Goal: Task Accomplishment & Management: Complete application form

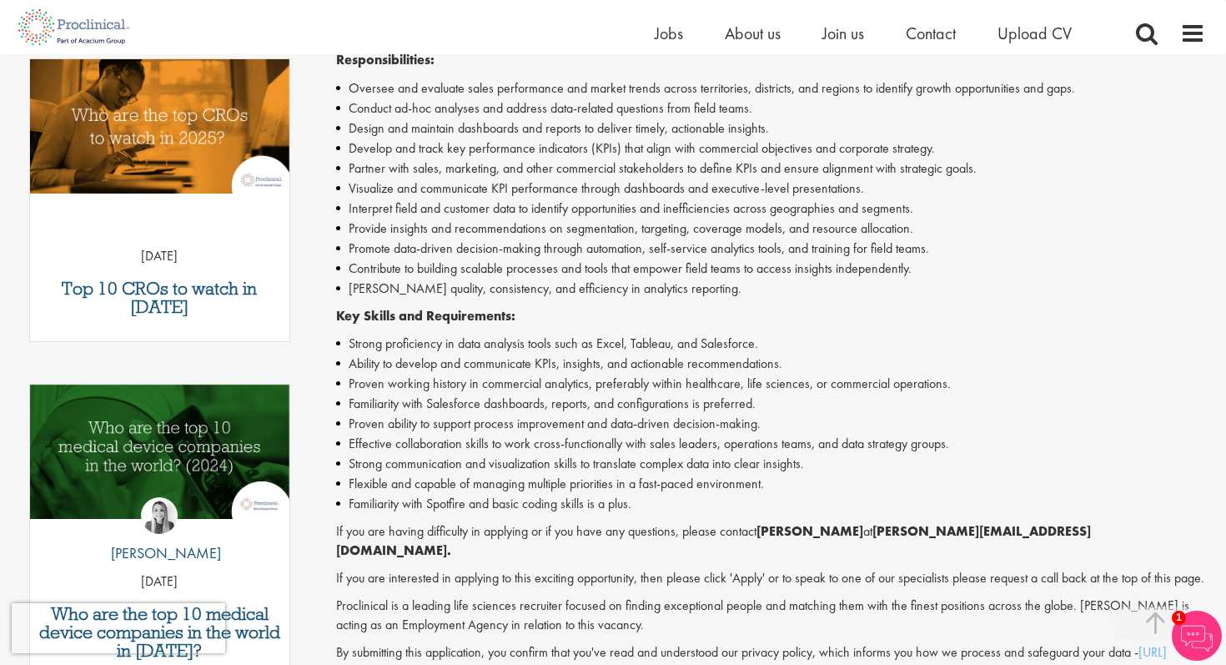
scroll to position [618, 0]
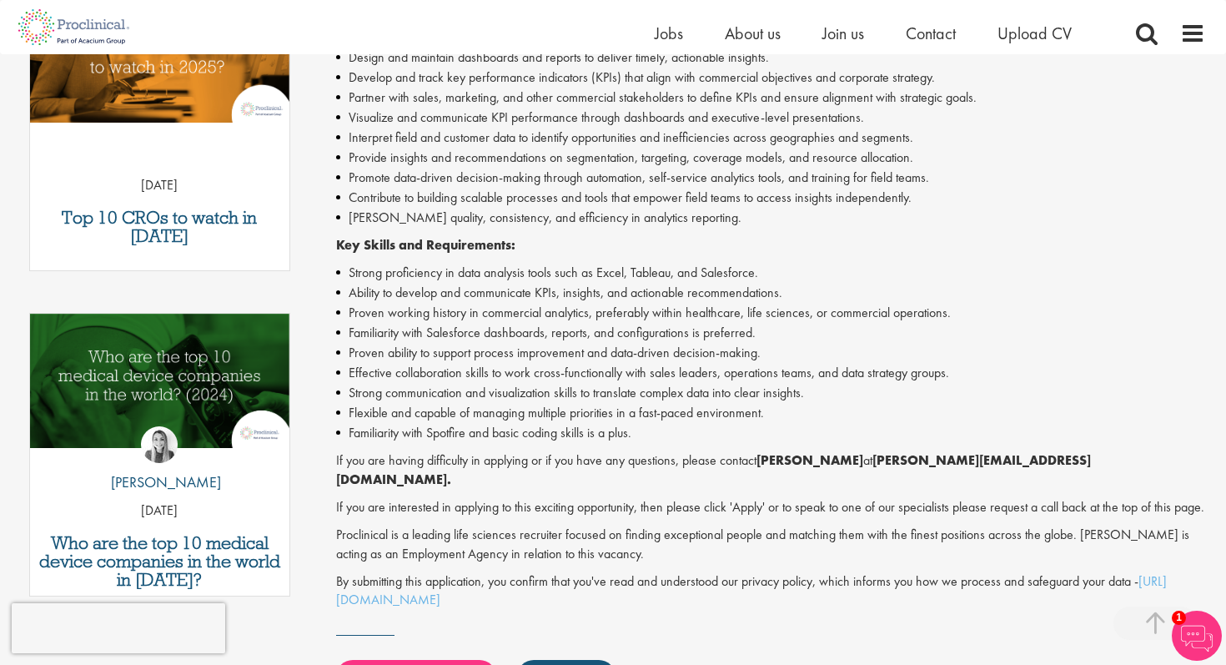
click at [645, 271] on li "Strong proficiency in data analysis tools such as Excel, Tableau, and Salesforc…" at bounding box center [771, 273] width 870 height 20
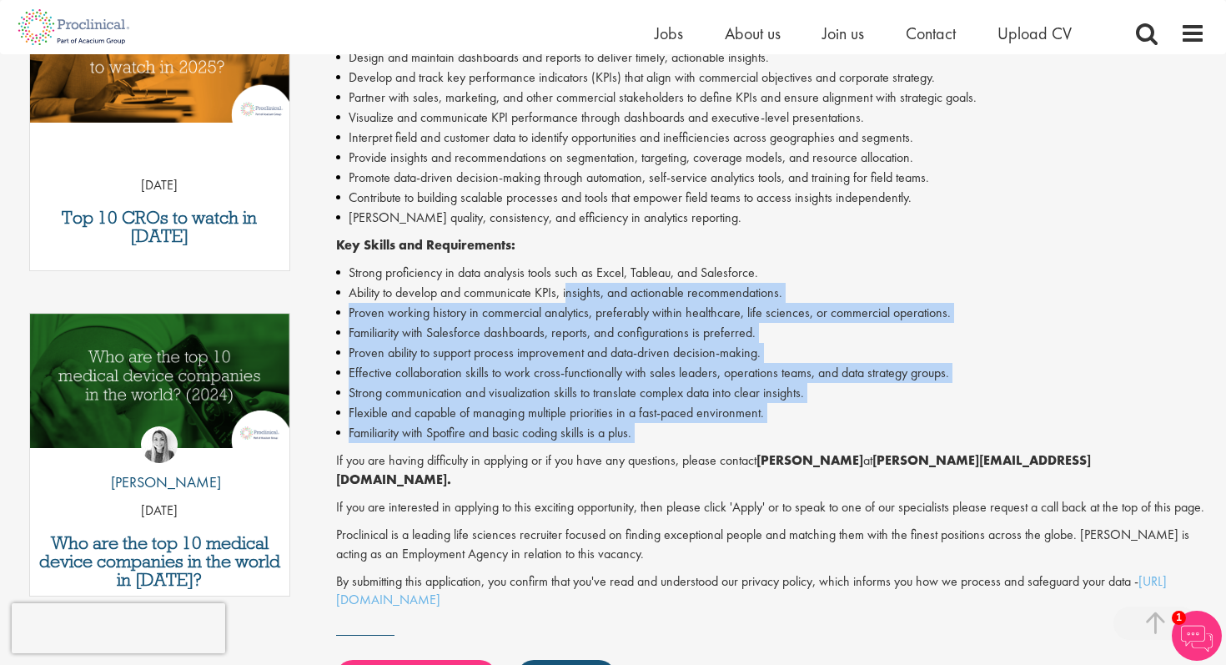
drag, startPoint x: 568, startPoint y: 297, endPoint x: 600, endPoint y: 444, distance: 151.0
click at [600, 444] on div "Looking to elevate your career with a global leader in diabetes care? Join a pi…" at bounding box center [771, 238] width 870 height 742
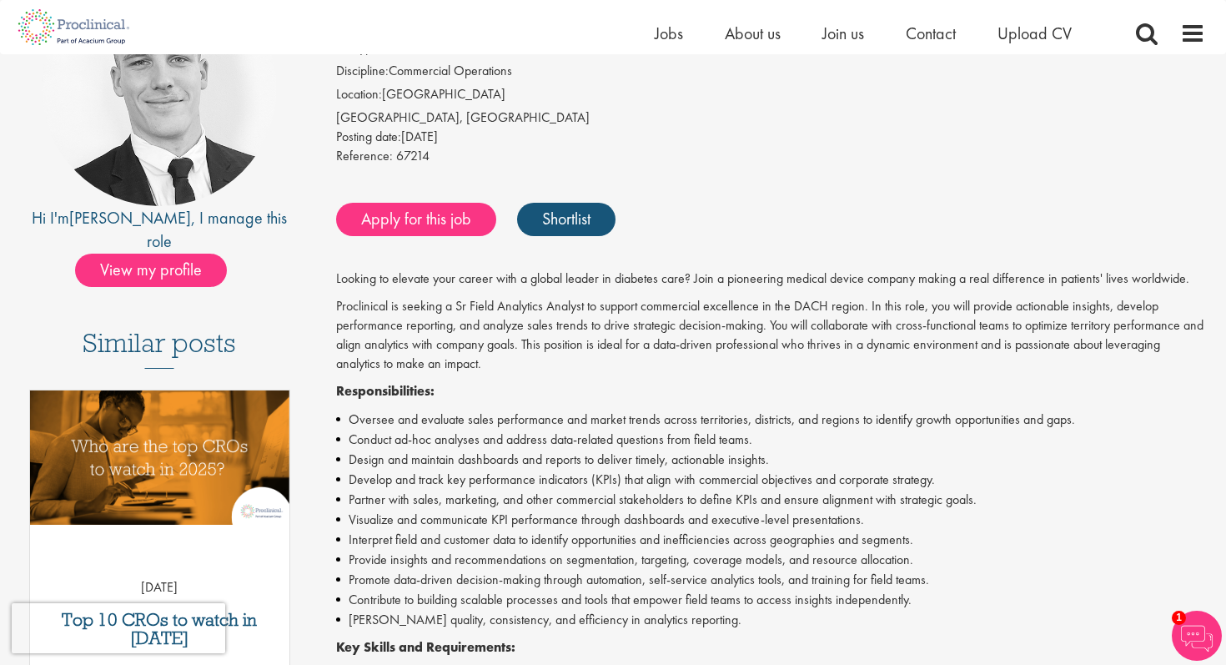
scroll to position [218, 0]
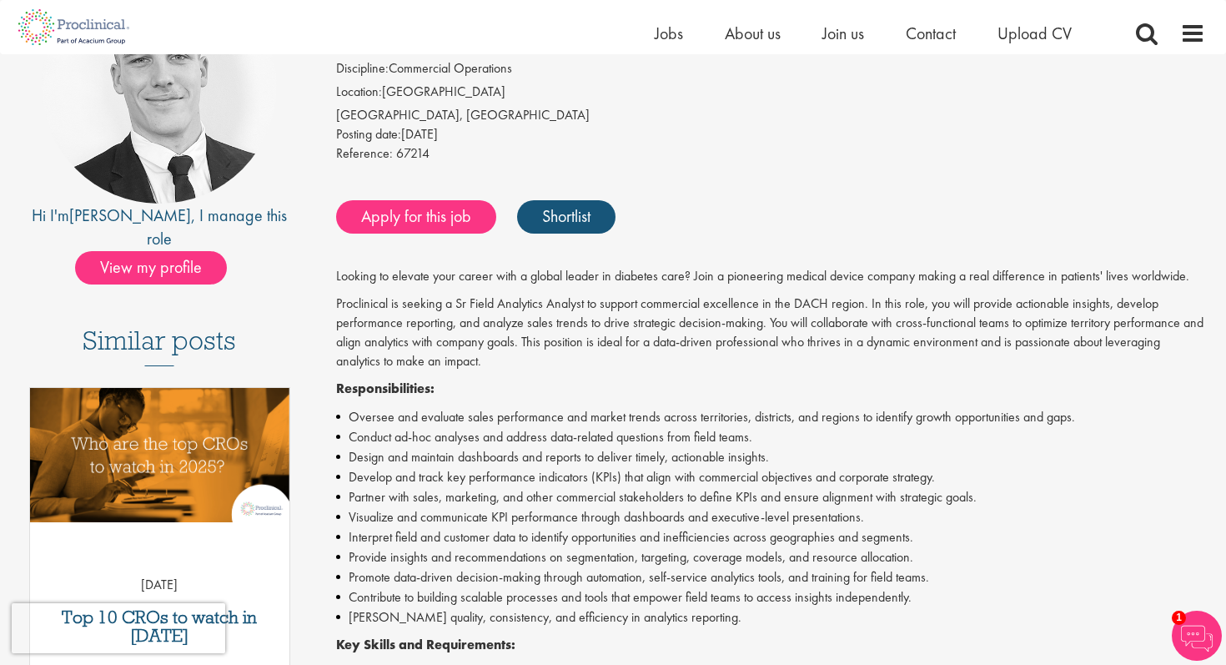
click at [466, 359] on p "Proclinical is seeking a Sr Field Analytics Analyst to support commercial excel…" at bounding box center [771, 332] width 870 height 76
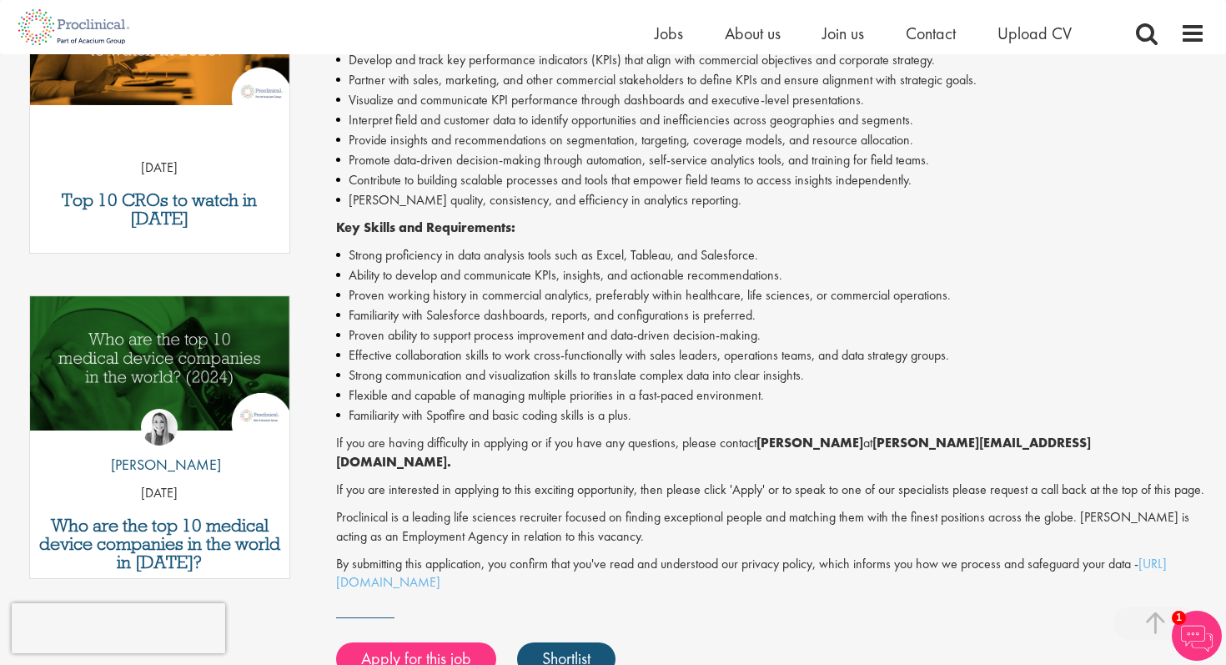
scroll to position [639, 0]
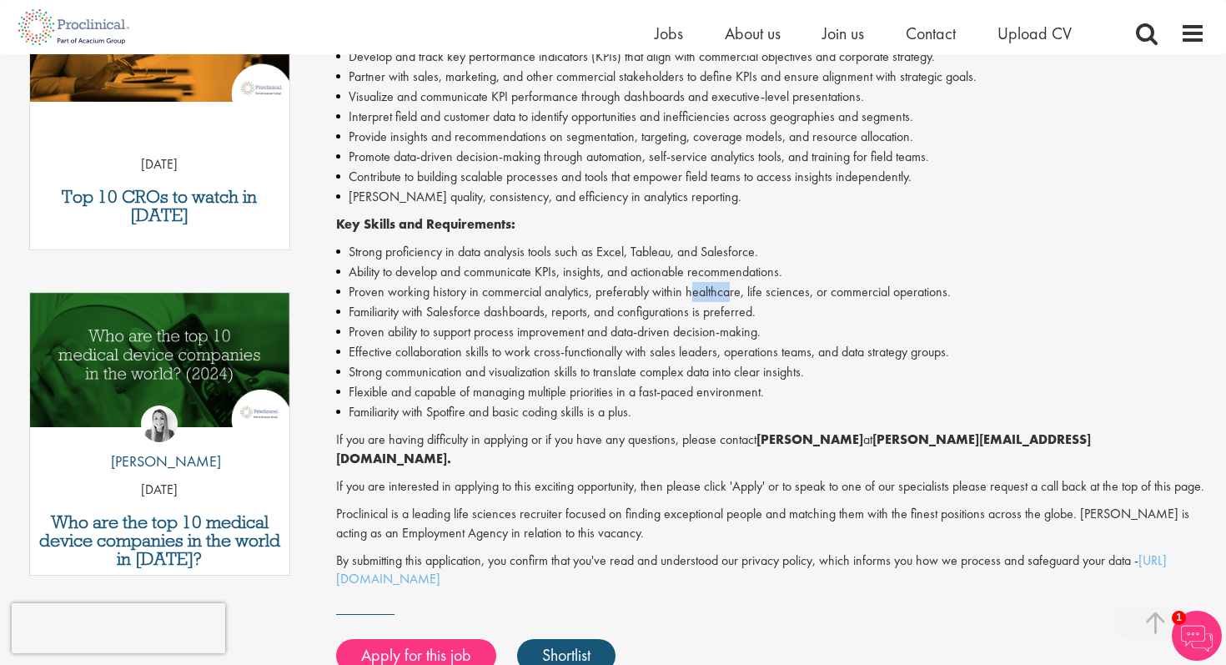
drag, startPoint x: 690, startPoint y: 295, endPoint x: 726, endPoint y: 295, distance: 35.9
click at [728, 296] on li "Proven working history in commercial analytics, preferably within healthcare, l…" at bounding box center [771, 292] width 870 height 20
click at [687, 303] on li "Familiarity with Salesforce dashboards, reports, and configurations is preferre…" at bounding box center [771, 312] width 870 height 20
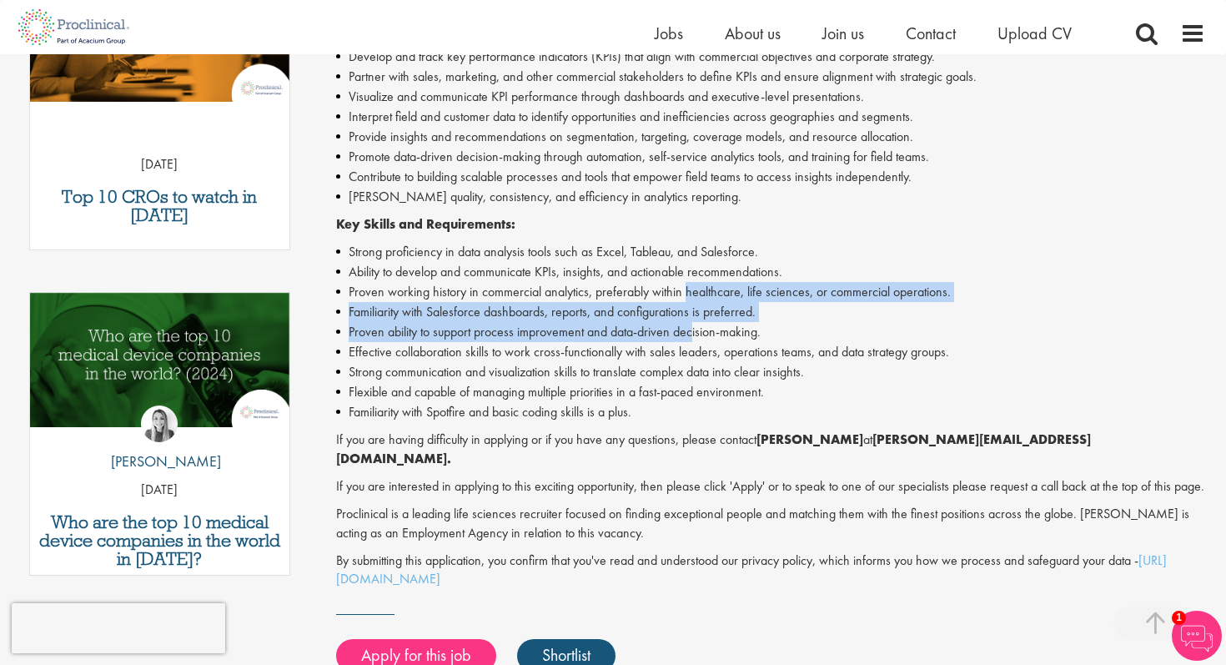
drag, startPoint x: 685, startPoint y: 292, endPoint x: 691, endPoint y: 331, distance: 39.8
click at [691, 331] on ul "Strong proficiency in data analysis tools such as Excel, Tableau, and Salesforc…" at bounding box center [771, 332] width 870 height 180
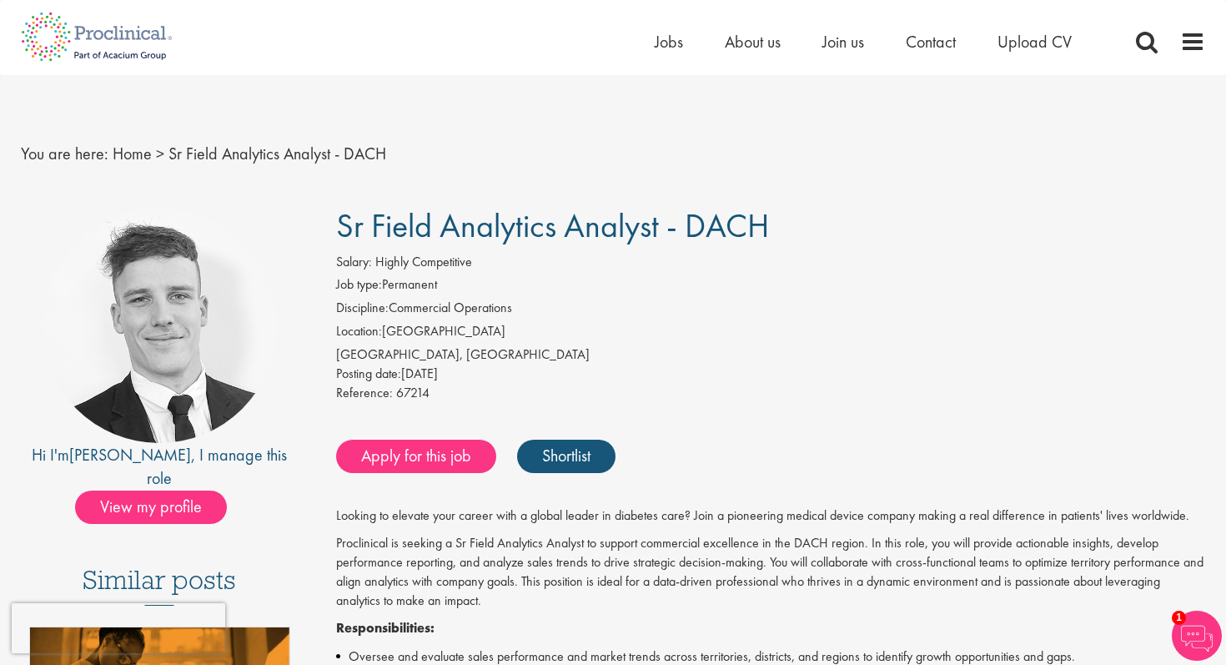
drag, startPoint x: 342, startPoint y: 231, endPoint x: 765, endPoint y: 211, distance: 423.2
click at [765, 211] on span "Sr Field Analytics Analyst - DACH" at bounding box center [552, 225] width 433 height 43
copy span "Sr Field Analytics Analyst - DACH"
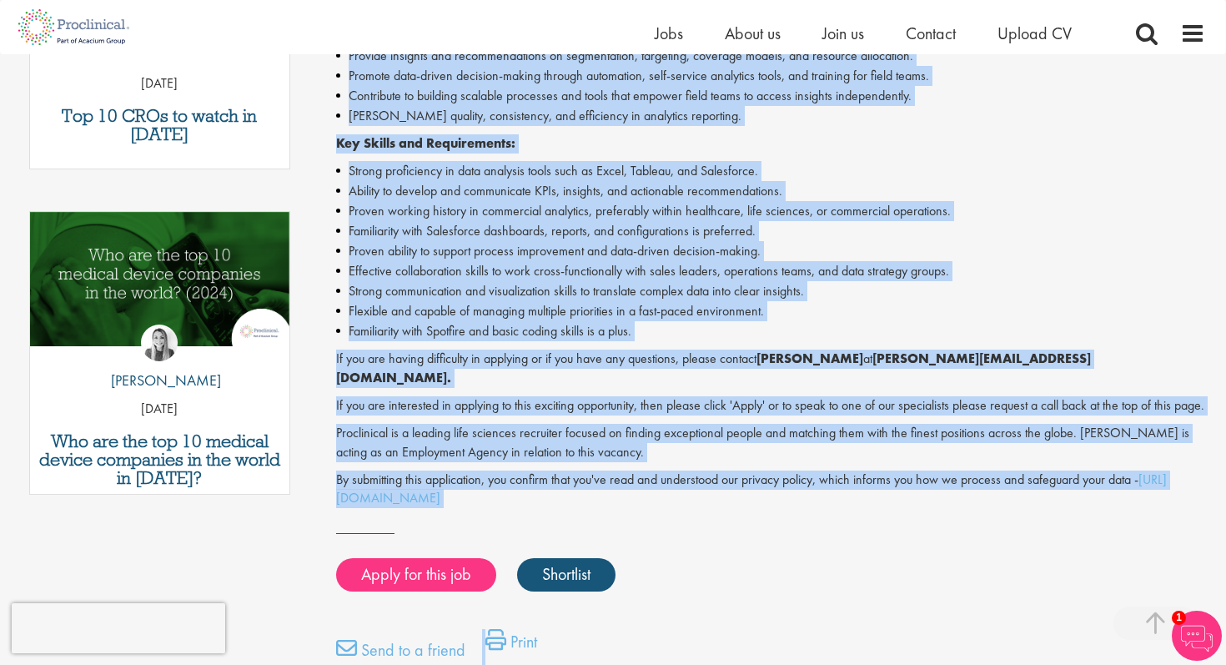
scroll to position [764, 0]
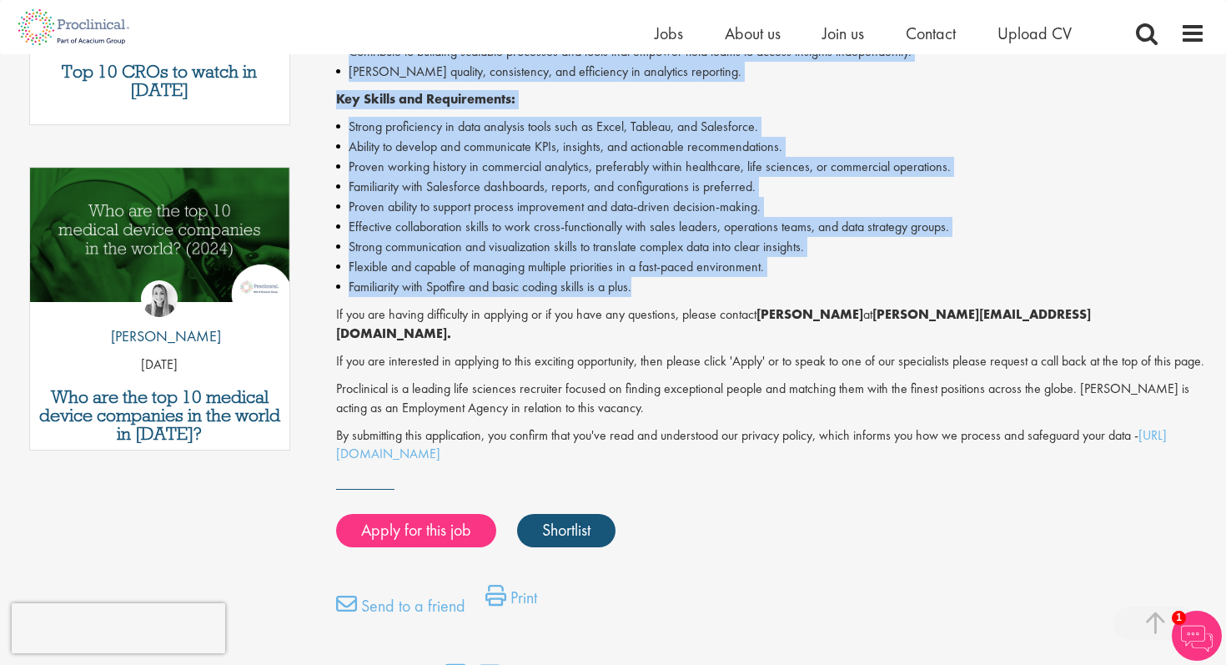
drag, startPoint x: 328, startPoint y: 221, endPoint x: 740, endPoint y: 289, distance: 417.6
click at [740, 289] on div "Sr Field Analytics Analyst - DACH Salary: Highly Competitive Job type: Permanen…" at bounding box center [764, 57] width 907 height 1269
copy div "Looking to elevate your career with a global leader in diabetes care? Join a pi…"
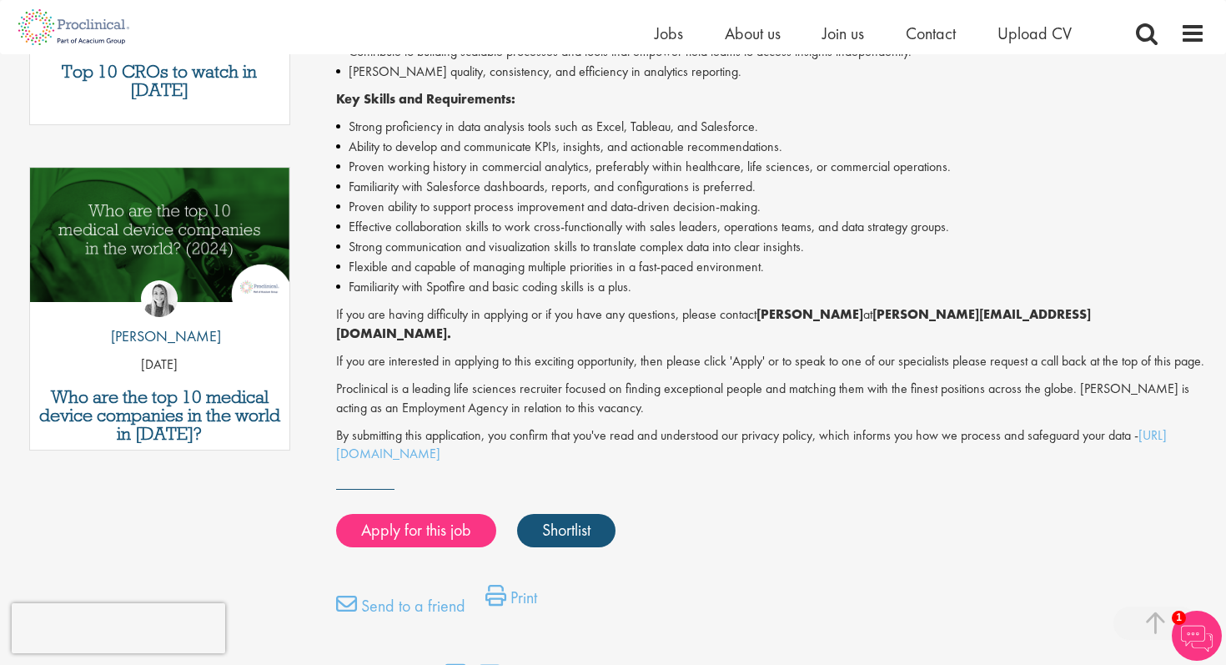
click at [484, 331] on div "Looking to elevate your career with a global leader in diabetes care? Join a pi…" at bounding box center [771, 92] width 870 height 742
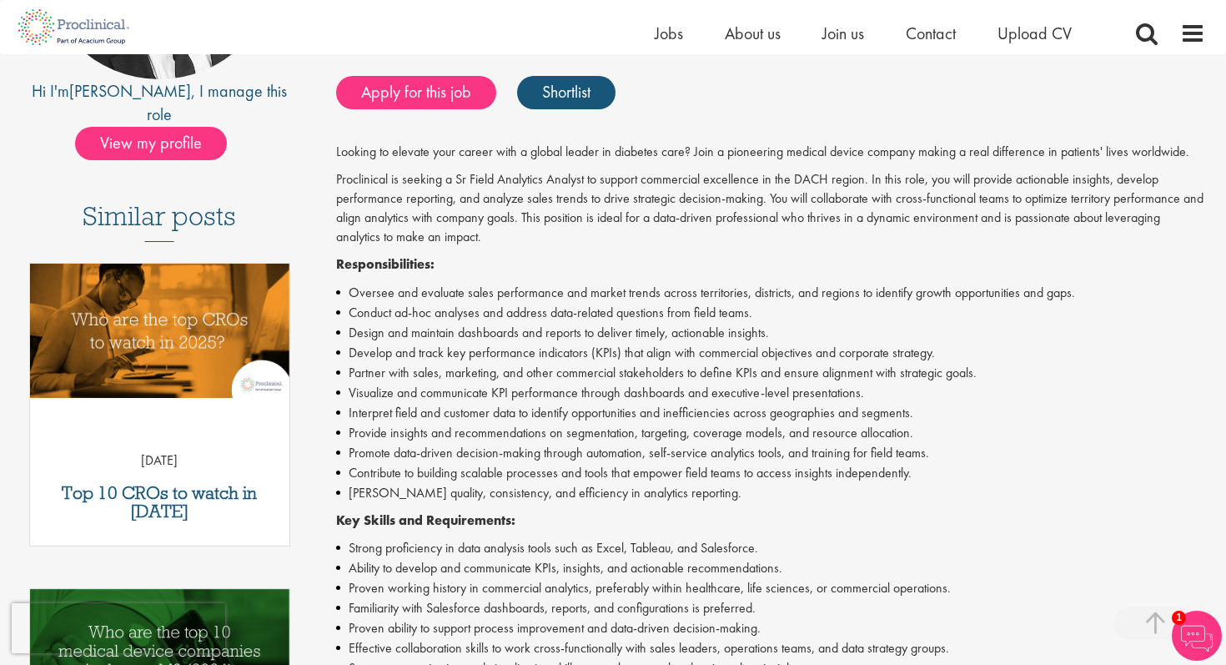
scroll to position [0, 0]
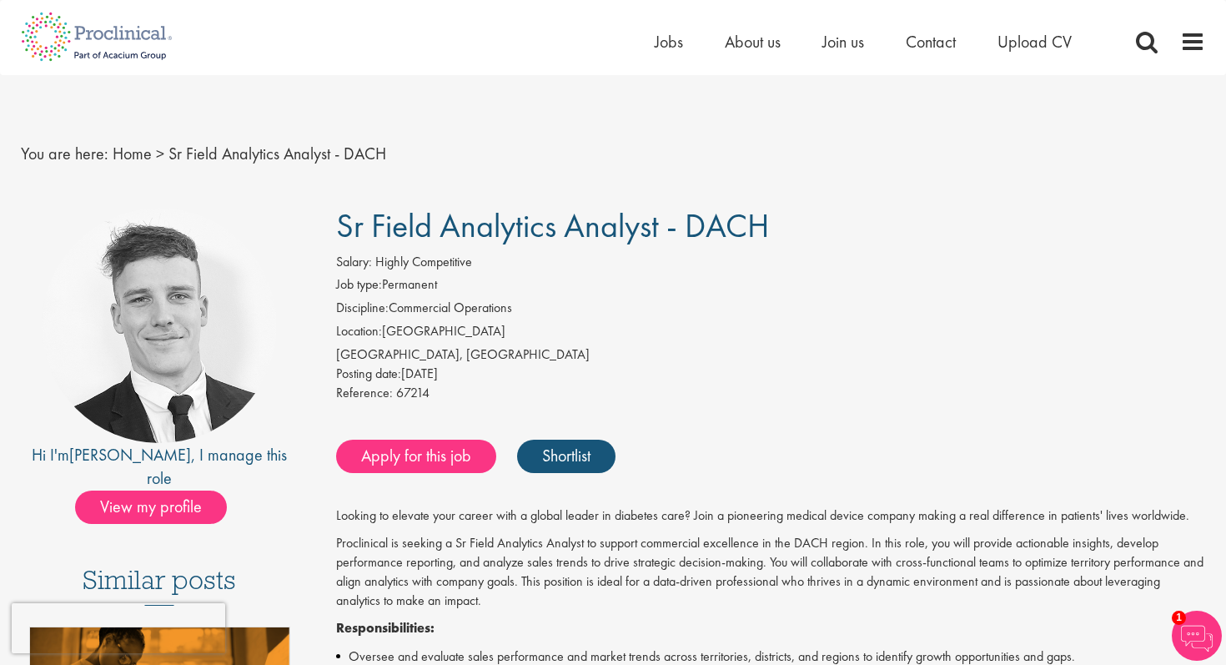
drag, startPoint x: 659, startPoint y: 224, endPoint x: 318, endPoint y: 227, distance: 341.1
copy span "Sr Field Analytics Analyst"
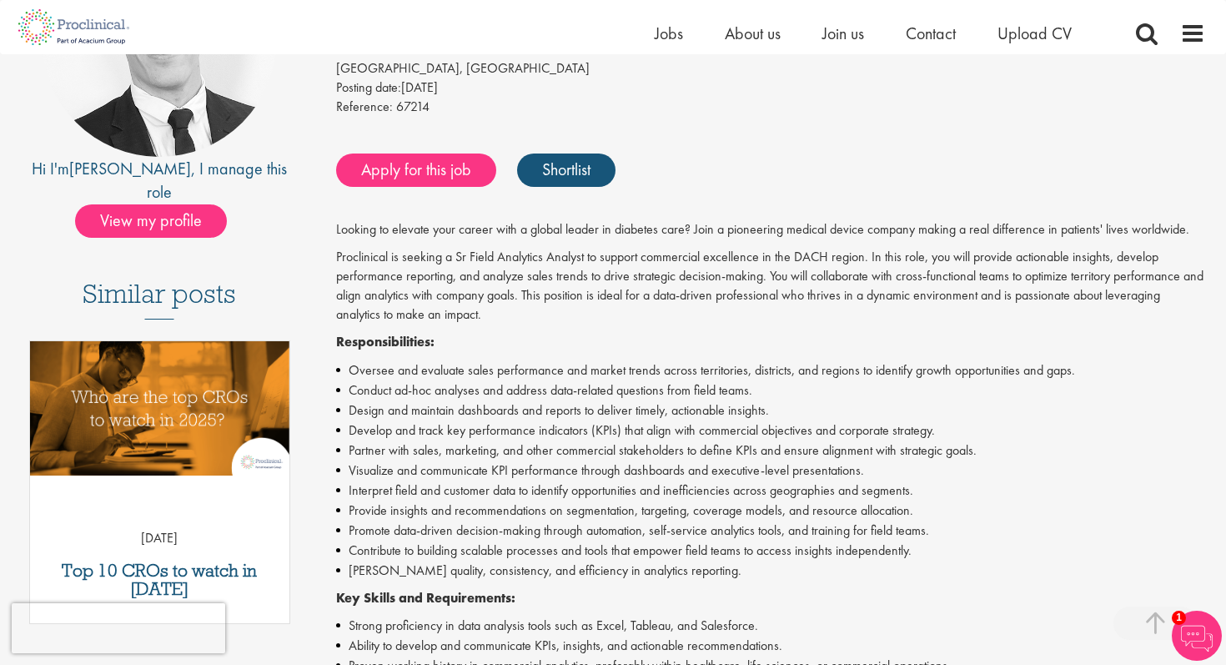
scroll to position [267, 0]
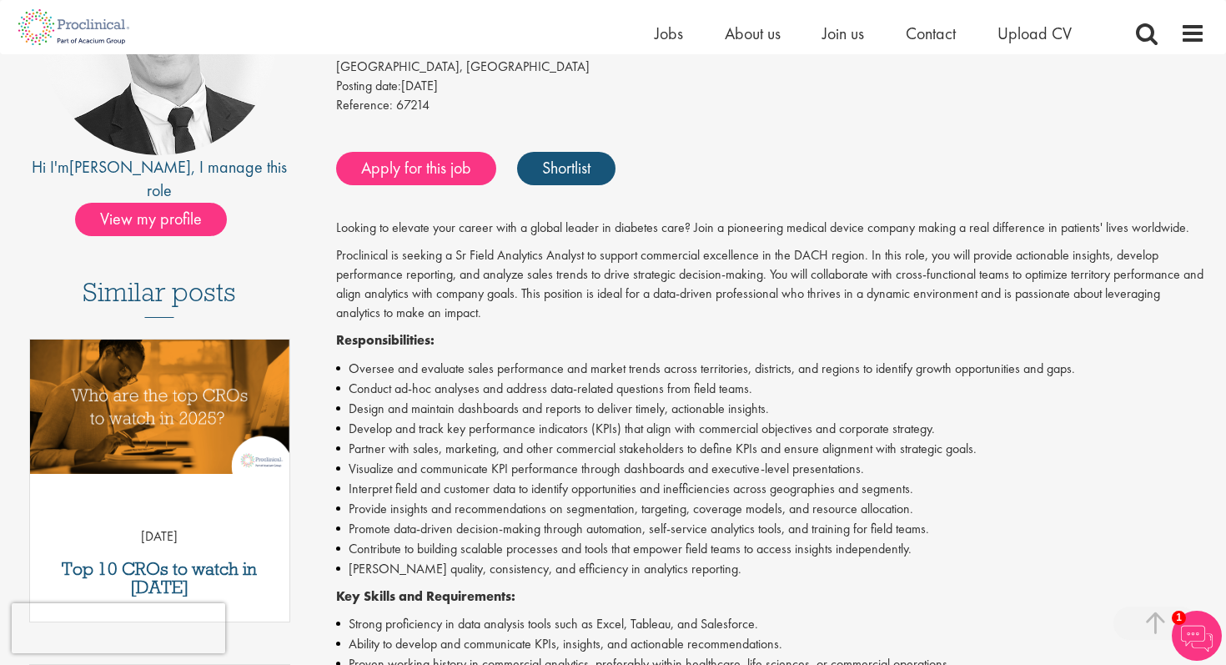
click at [535, 479] on li "Interpret field and customer data to identify opportunities and inefficiencies …" at bounding box center [771, 489] width 870 height 20
drag, startPoint x: 679, startPoint y: 295, endPoint x: 811, endPoint y: 291, distance: 132.7
click at [811, 291] on p "Proclinical is seeking a Sr Field Analytics Analyst to support commercial excel…" at bounding box center [771, 284] width 870 height 76
copy p "data-driven professional"
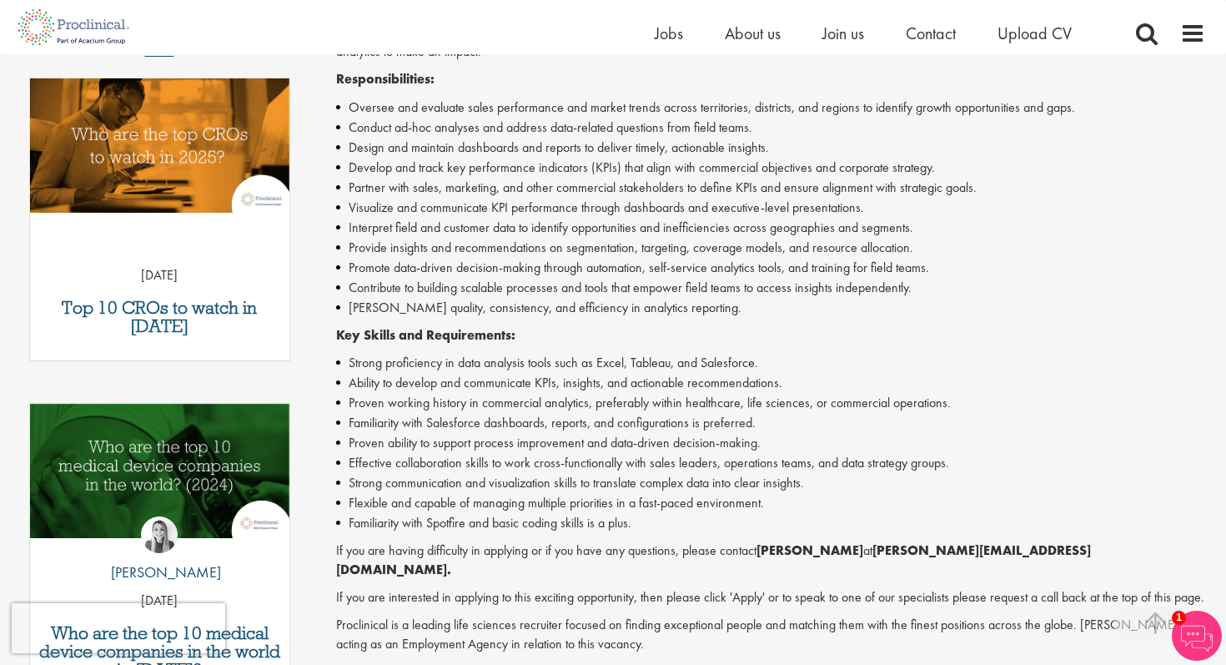
scroll to position [526, 0]
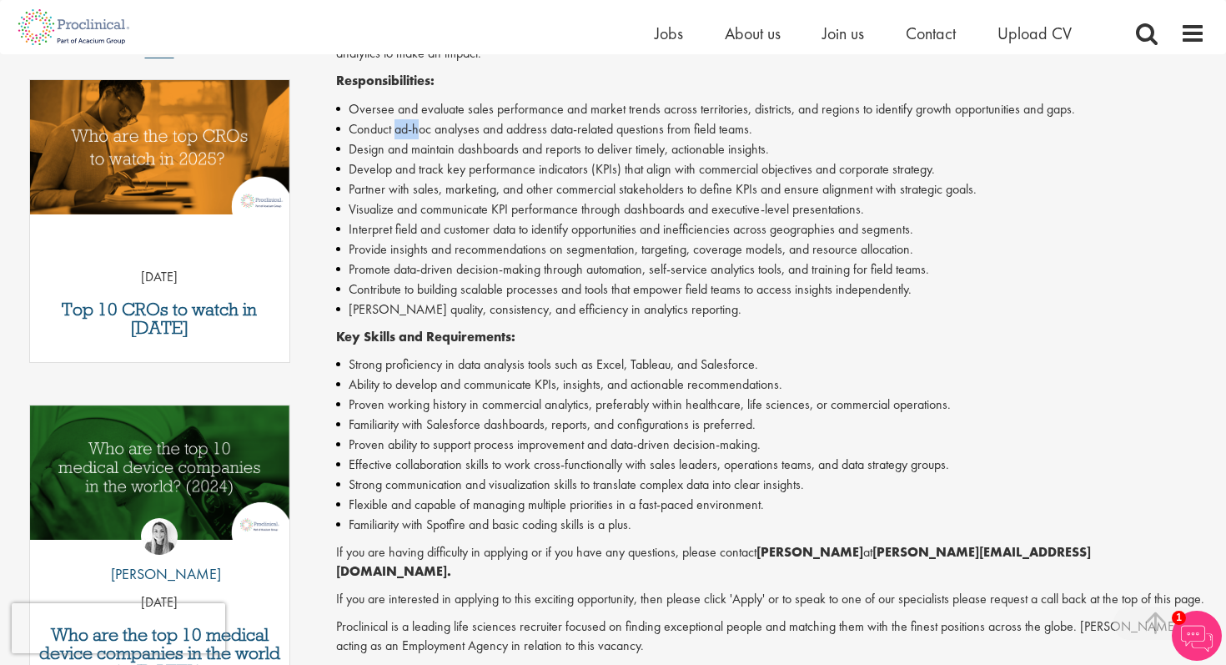
drag, startPoint x: 396, startPoint y: 133, endPoint x: 416, endPoint y: 132, distance: 20.0
click at [417, 132] on li "Conduct ad-hoc analyses and address data-related questions from field teams." at bounding box center [771, 129] width 870 height 20
click at [590, 155] on li "Design and maintain dashboards and reports to deliver timely, actionable insigh…" at bounding box center [771, 149] width 870 height 20
drag, startPoint x: 413, startPoint y: 162, endPoint x: 488, endPoint y: 166, distance: 75.2
click at [488, 167] on li "Develop and track key performance indicators (KPIs) that align with commercial …" at bounding box center [771, 169] width 870 height 20
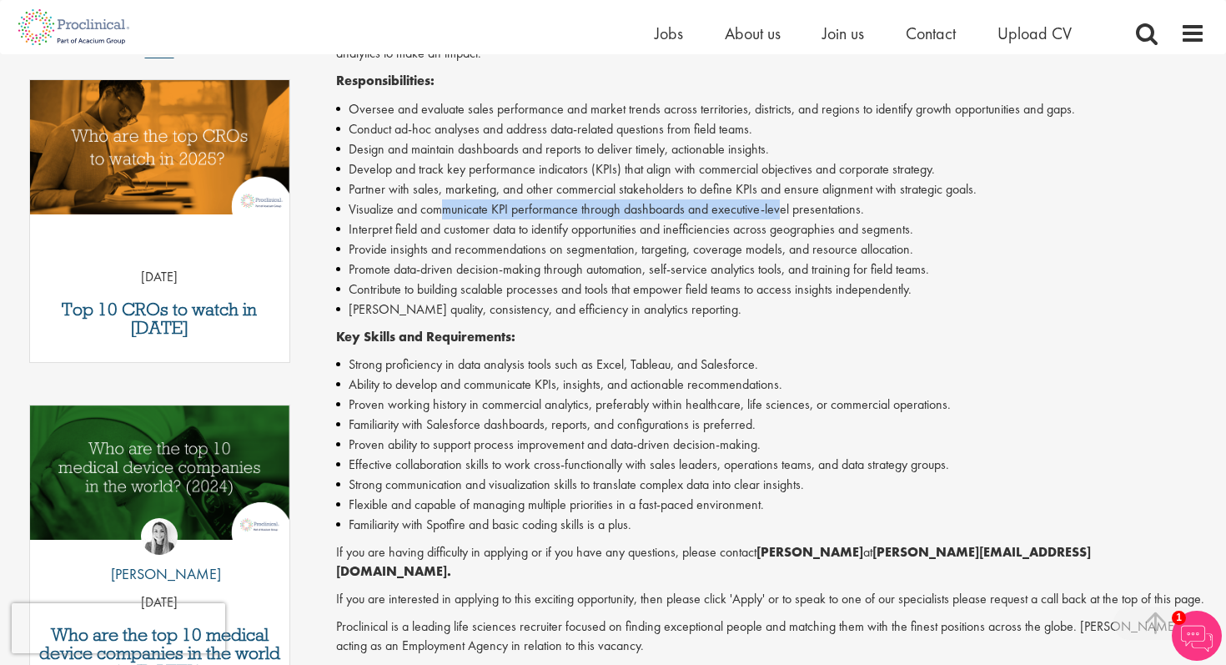
drag, startPoint x: 441, startPoint y: 205, endPoint x: 783, endPoint y: 199, distance: 341.9
click at [783, 200] on li "Visualize and communicate KPI performance through dashboards and executive-leve…" at bounding box center [771, 209] width 870 height 20
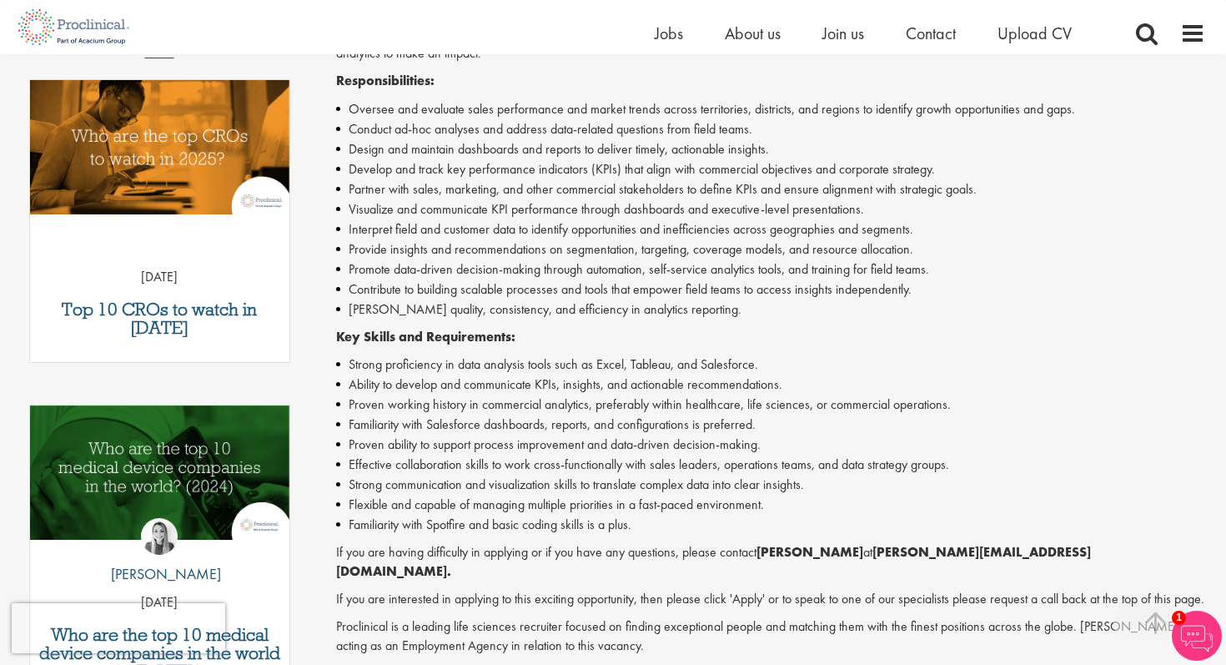
click at [476, 236] on li "Interpret field and customer data to identify opportunities and inefficiencies …" at bounding box center [771, 229] width 870 height 20
click at [504, 261] on li "Promote data-driven decision-making through automation, self-service analytics …" at bounding box center [771, 269] width 870 height 20
drag, startPoint x: 463, startPoint y: 270, endPoint x: 672, endPoint y: 271, distance: 209.3
click at [673, 272] on li "Promote data-driven decision-making through automation, self-service analytics …" at bounding box center [771, 269] width 870 height 20
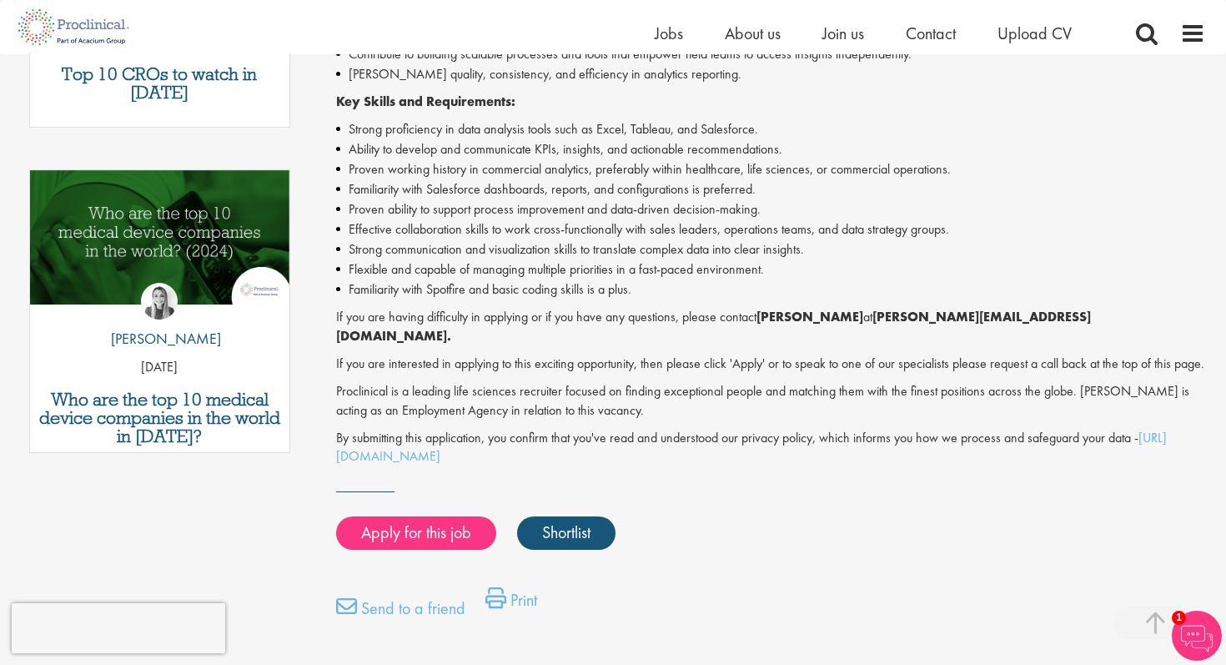
scroll to position [763, 0]
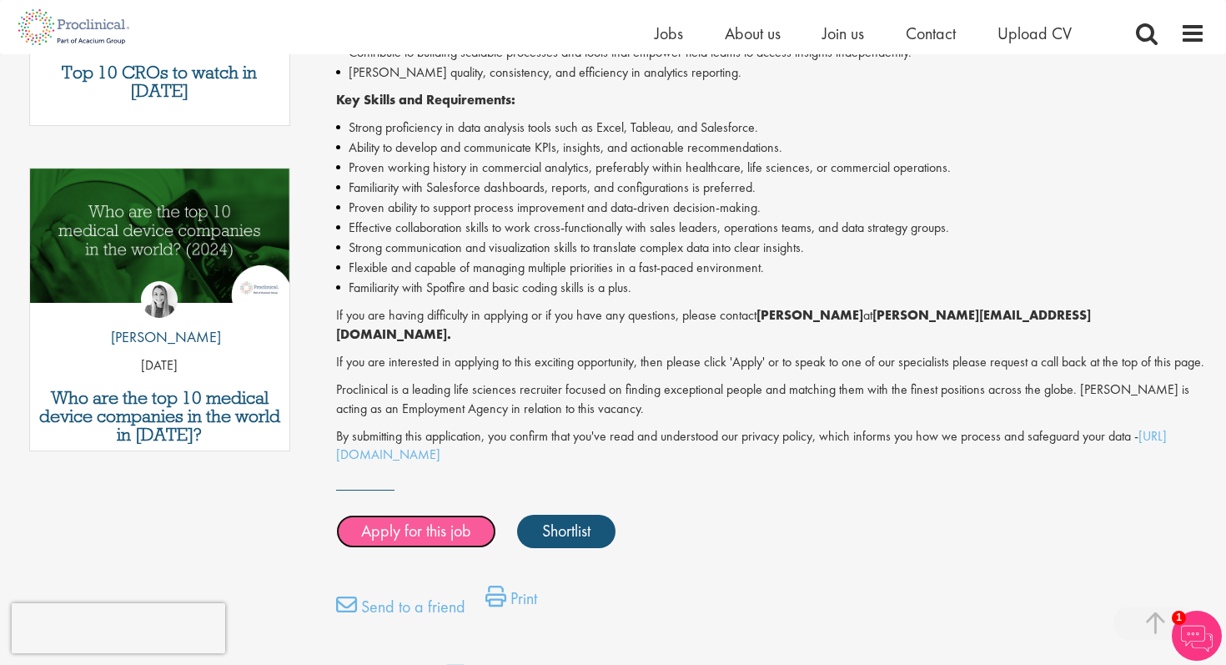
click at [425, 535] on link "Apply for this job" at bounding box center [416, 531] width 160 height 33
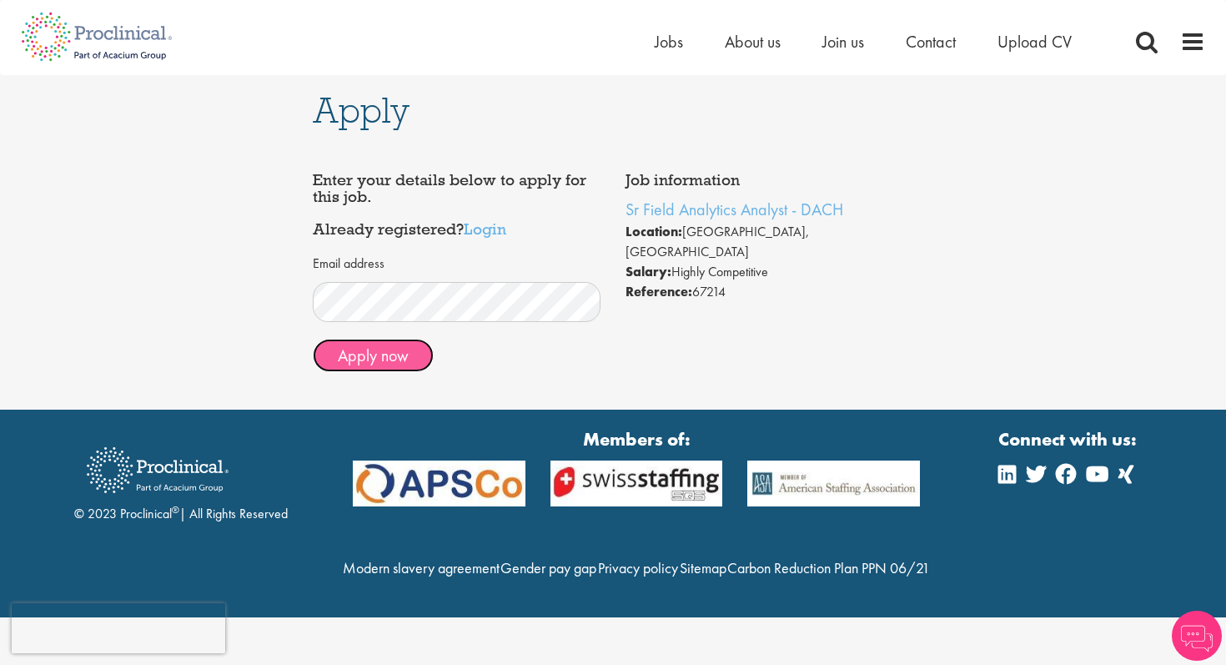
click at [404, 366] on button "Apply now" at bounding box center [373, 355] width 121 height 33
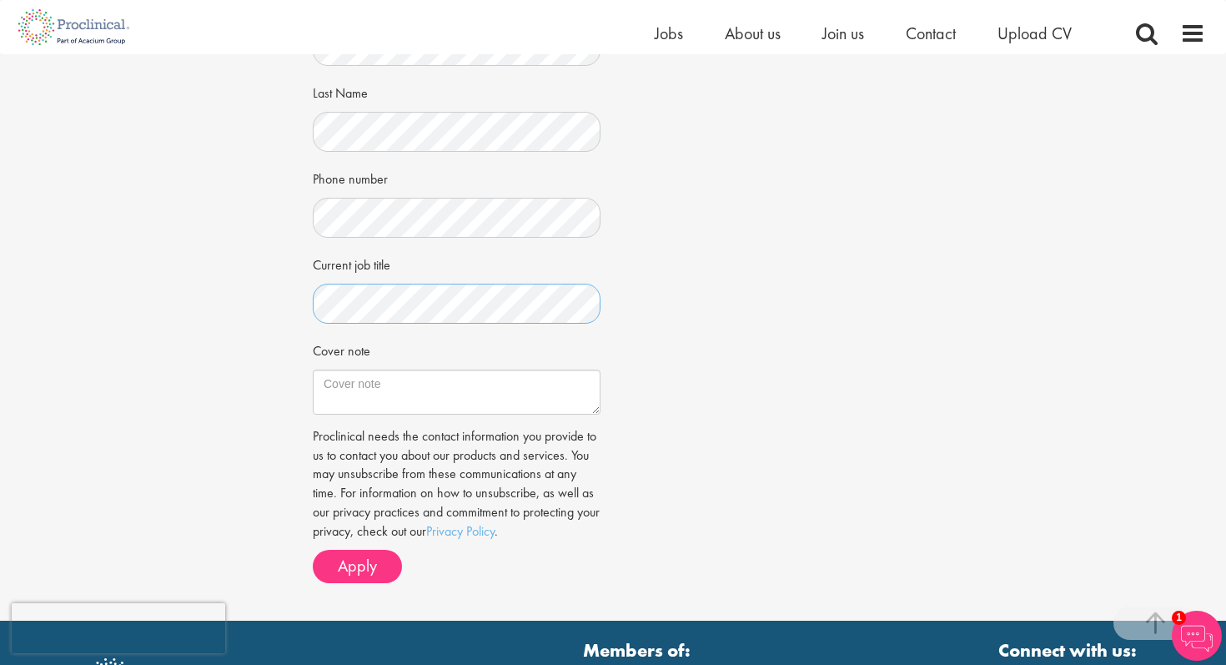
scroll to position [390, 0]
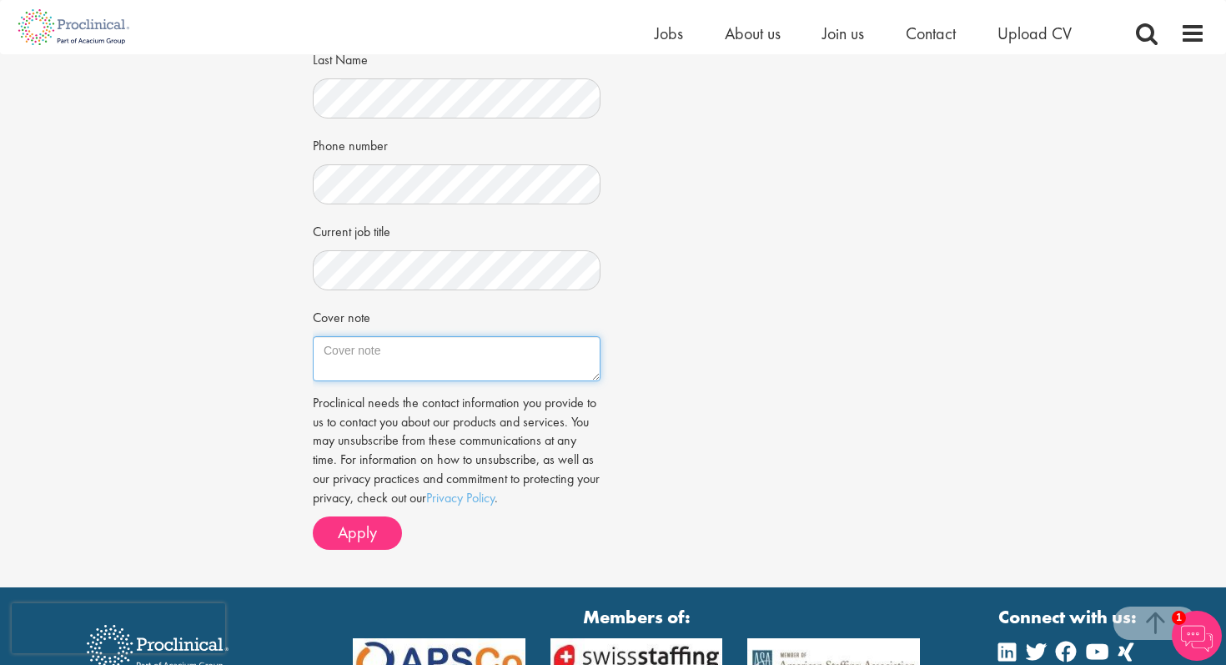
click at [407, 361] on textarea "Cover note" at bounding box center [457, 358] width 288 height 45
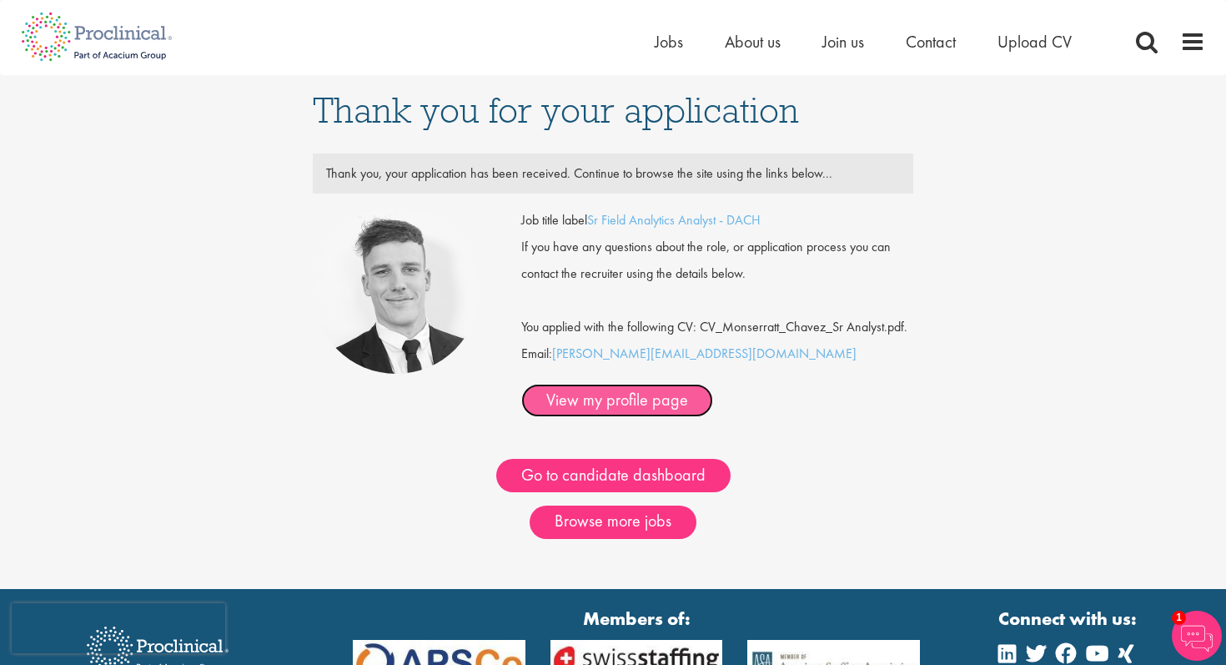
click at [713, 384] on link "View my profile page" at bounding box center [617, 400] width 192 height 33
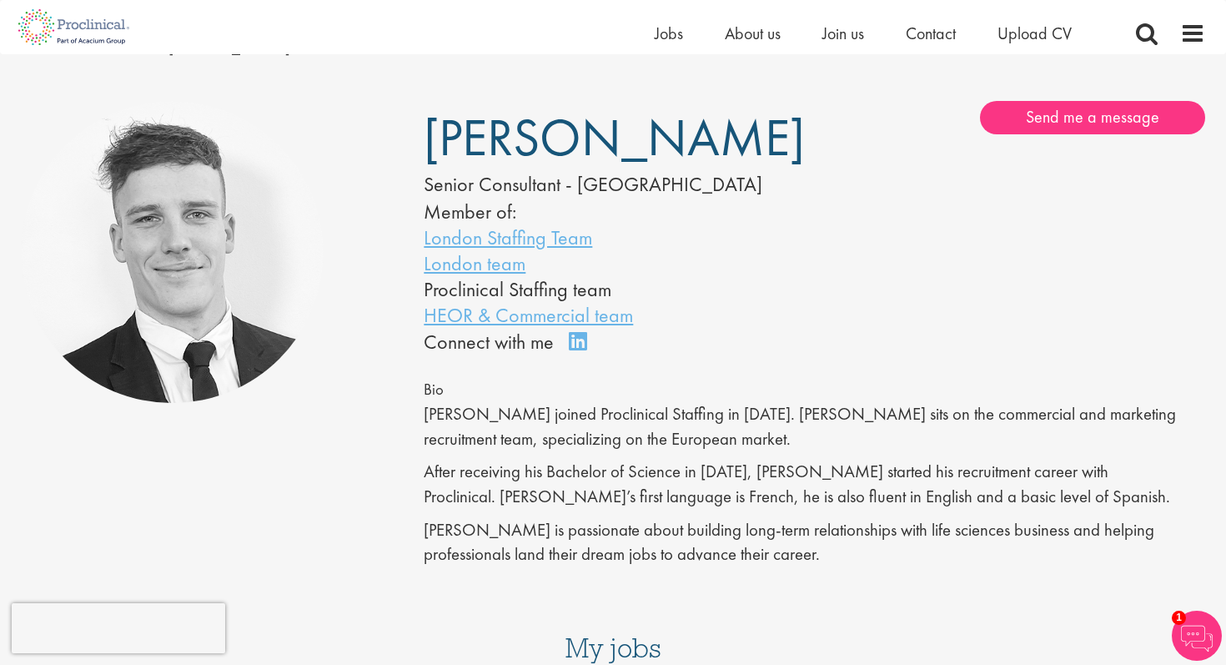
scroll to position [85, 0]
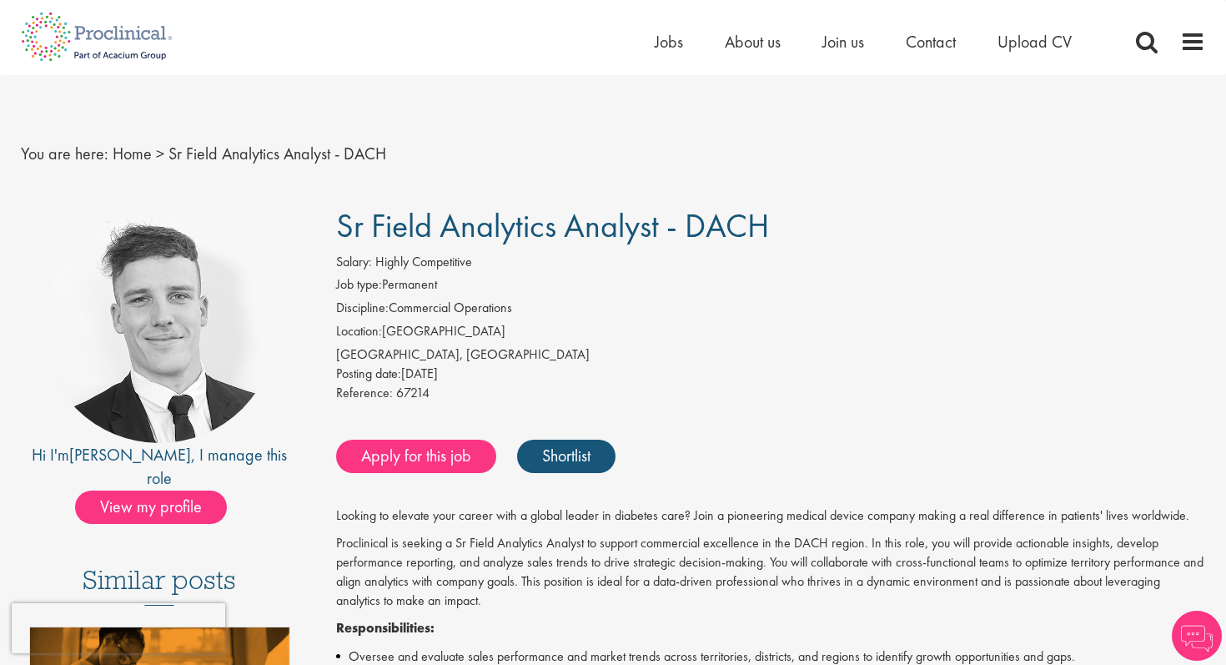
click at [430, 480] on div "Apply for this job Shortlist" at bounding box center [769, 456] width 874 height 50
click at [406, 463] on link "Apply for this job" at bounding box center [416, 455] width 160 height 33
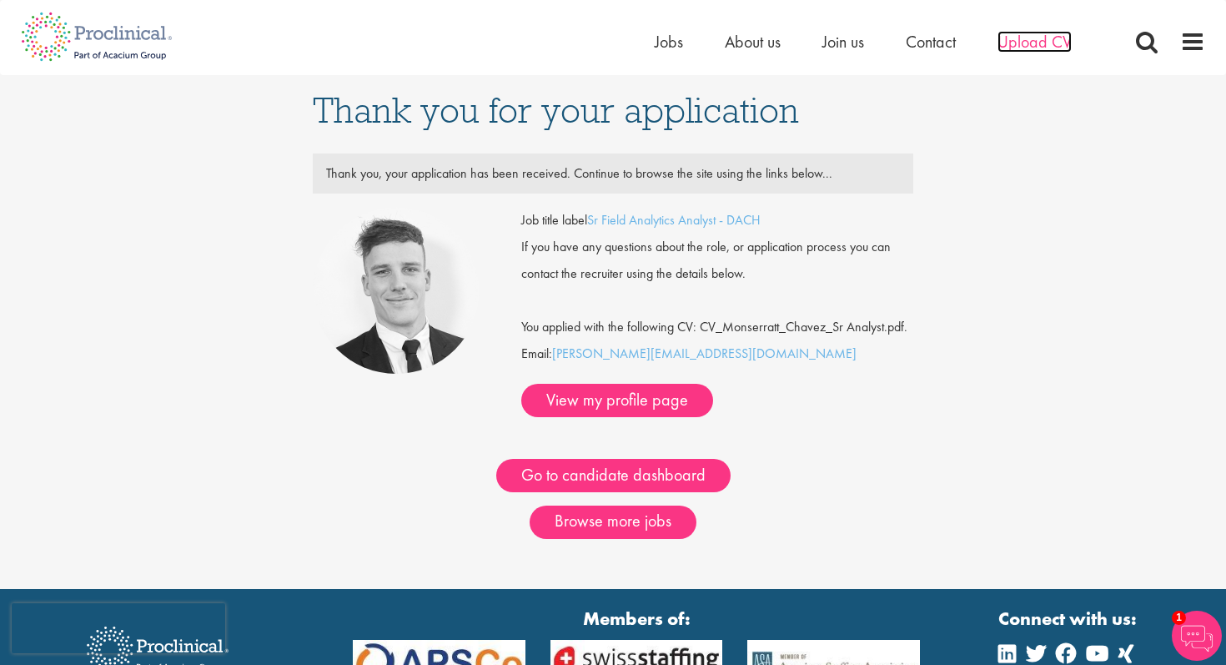
click at [1014, 41] on span "Upload CV" at bounding box center [1034, 42] width 74 height 22
